Goal: Find specific page/section: Find specific page/section

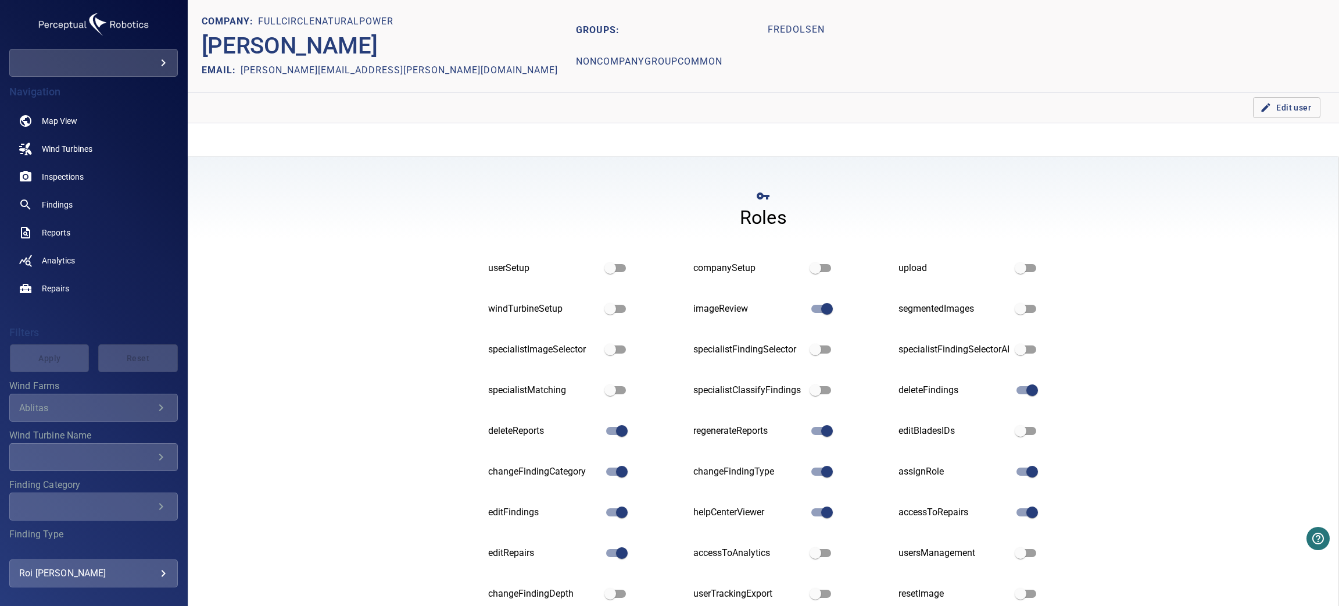
click at [141, 62] on body "**********" at bounding box center [669, 303] width 1339 height 606
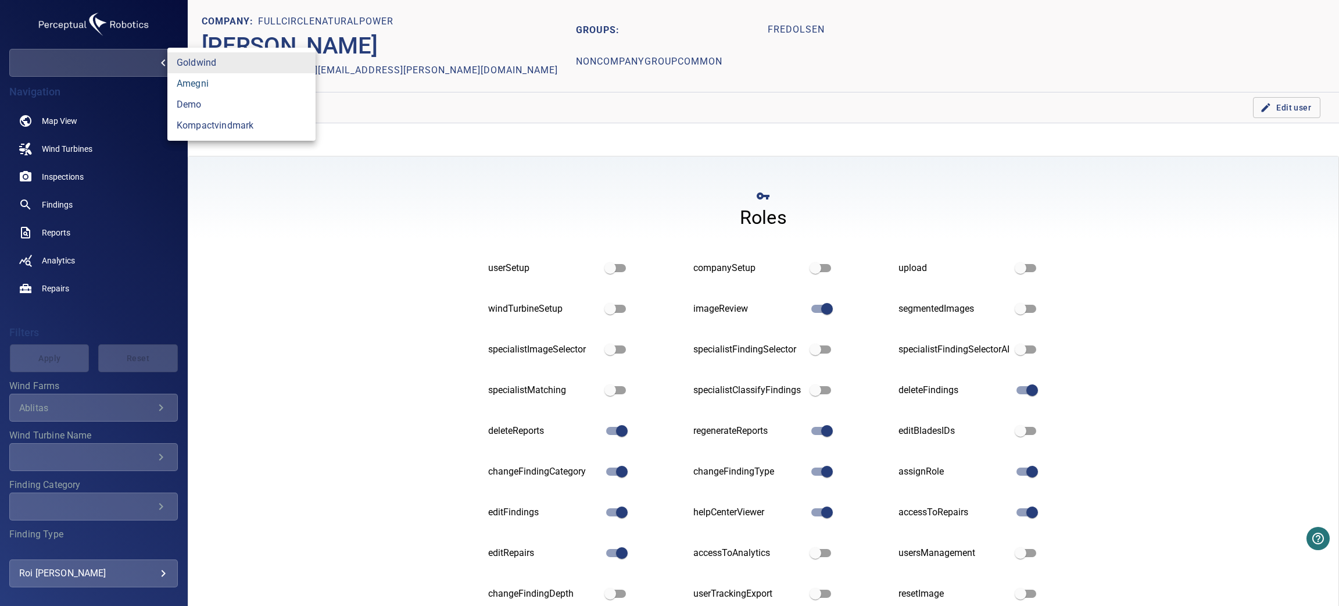
click at [253, 86] on link "amegni" at bounding box center [241, 83] width 148 height 21
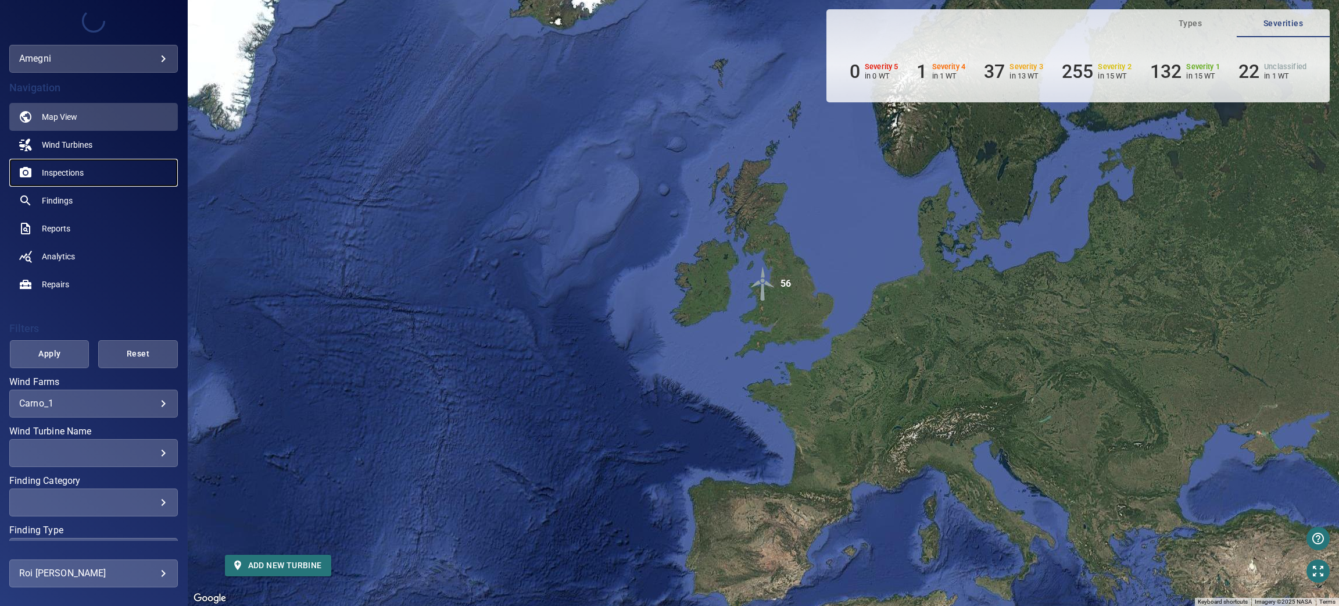
click at [60, 167] on span "Inspections" at bounding box center [63, 173] width 42 height 12
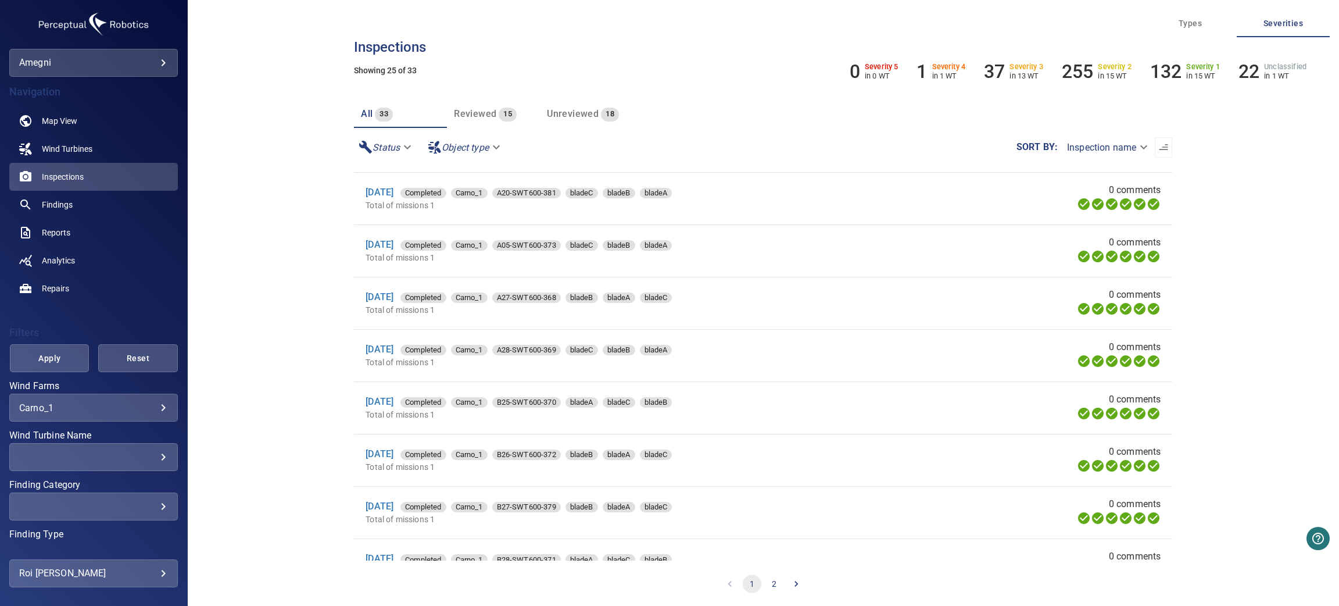
scroll to position [349, 0]
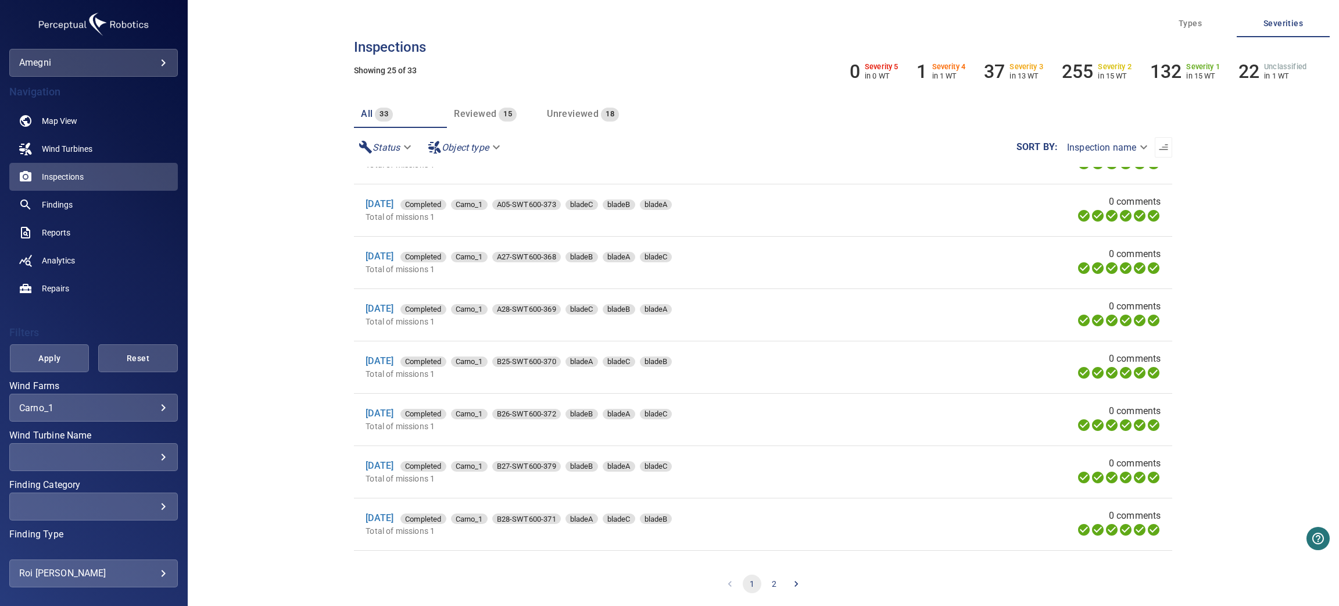
click at [556, 113] on span "Unreviewed" at bounding box center [573, 113] width 52 height 11
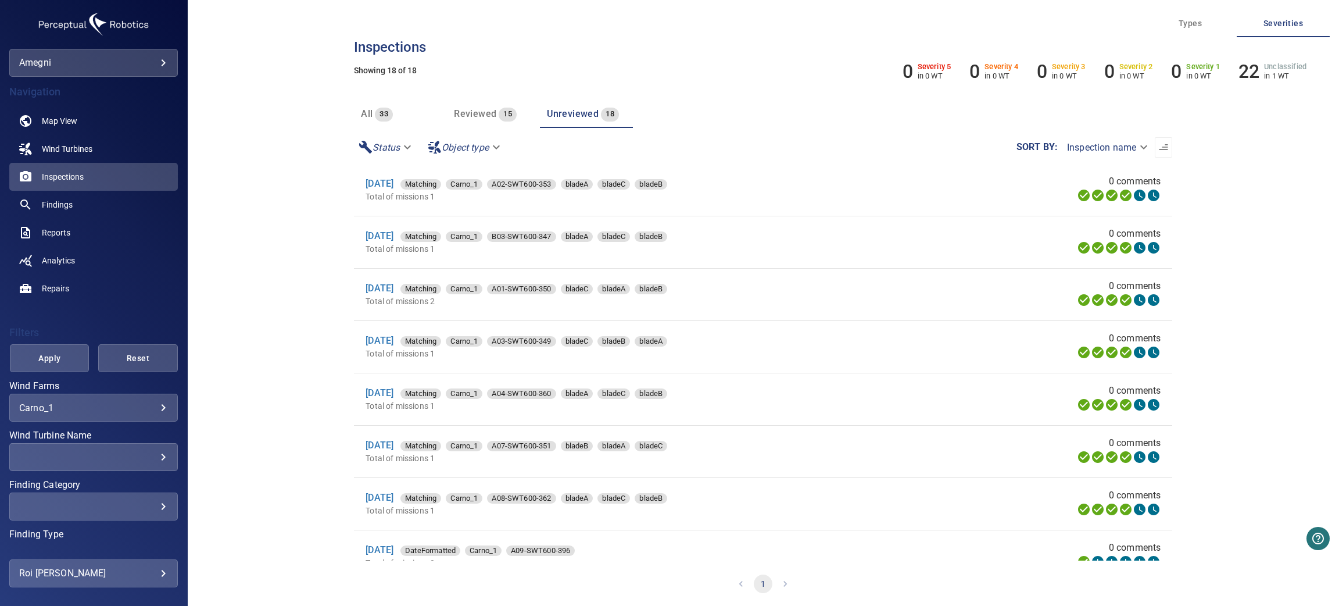
scroll to position [0, 0]
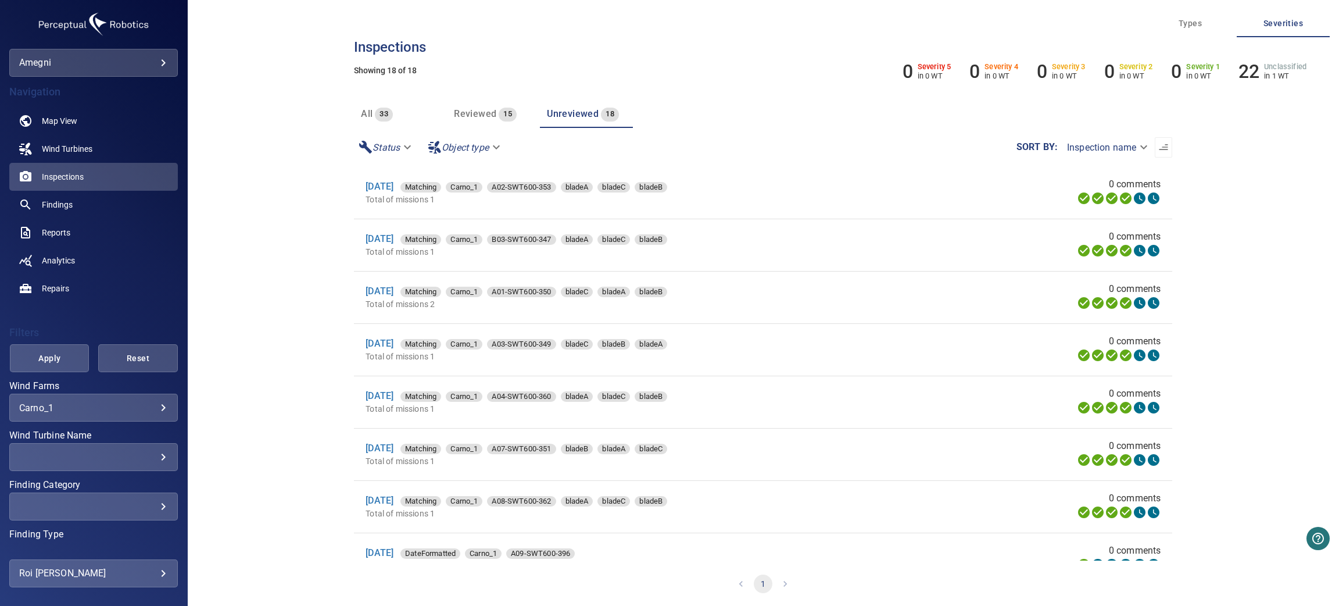
click at [465, 108] on span "Reviewed" at bounding box center [475, 113] width 42 height 11
